Goal: Check status

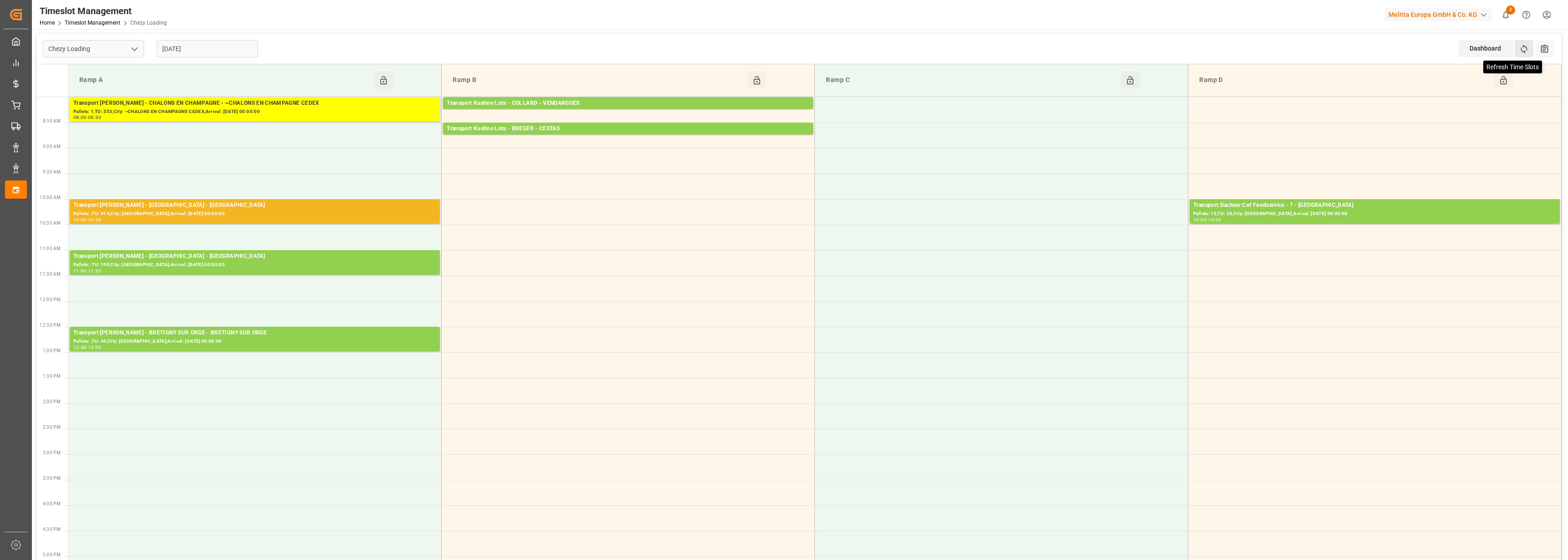
click at [1521, 48] on icon at bounding box center [1524, 49] width 6 height 9
